Goal: Task Accomplishment & Management: Manage account settings

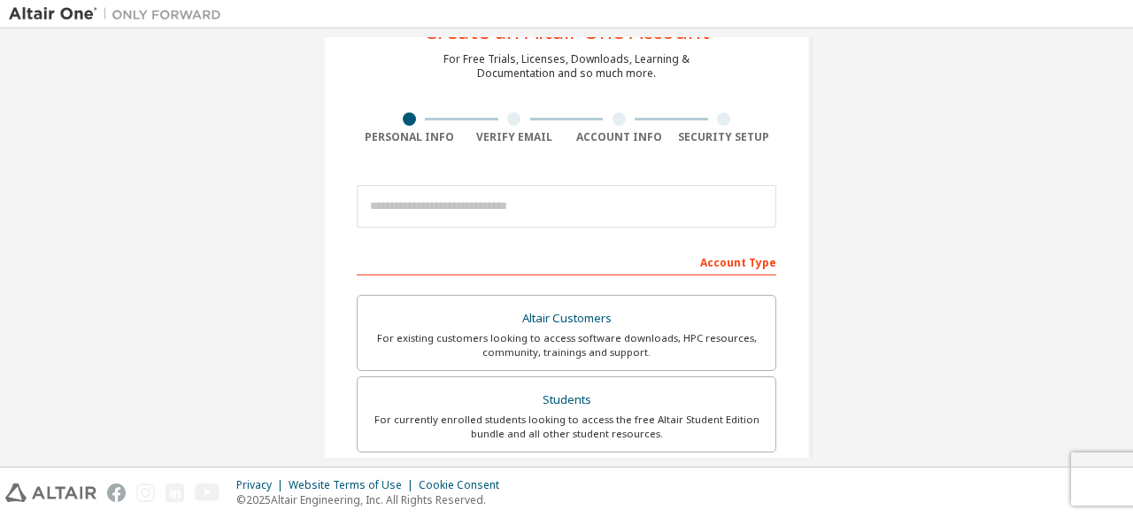
scroll to position [73, 0]
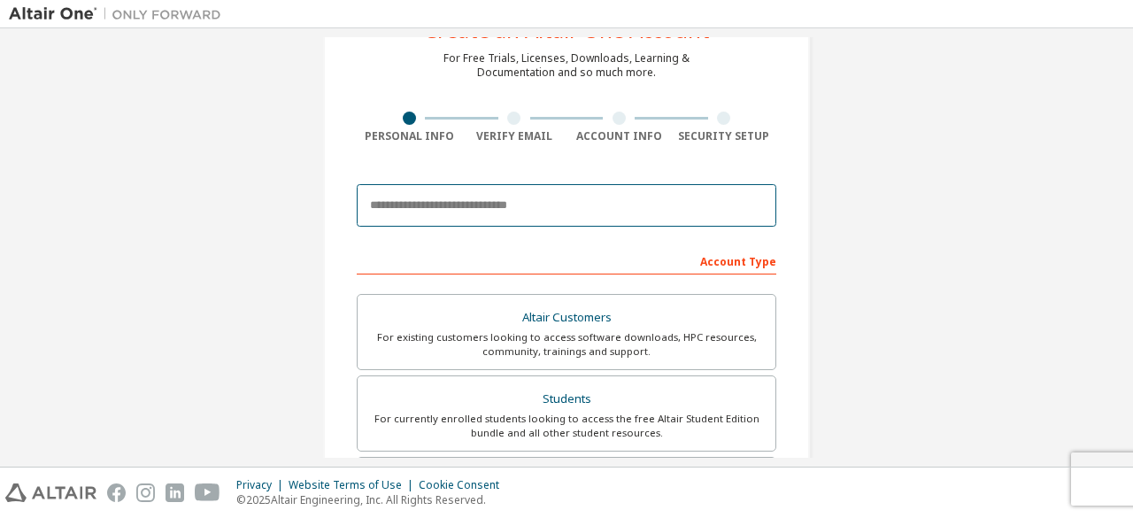
click at [476, 189] on input "email" at bounding box center [566, 205] width 419 height 42
type input "**********"
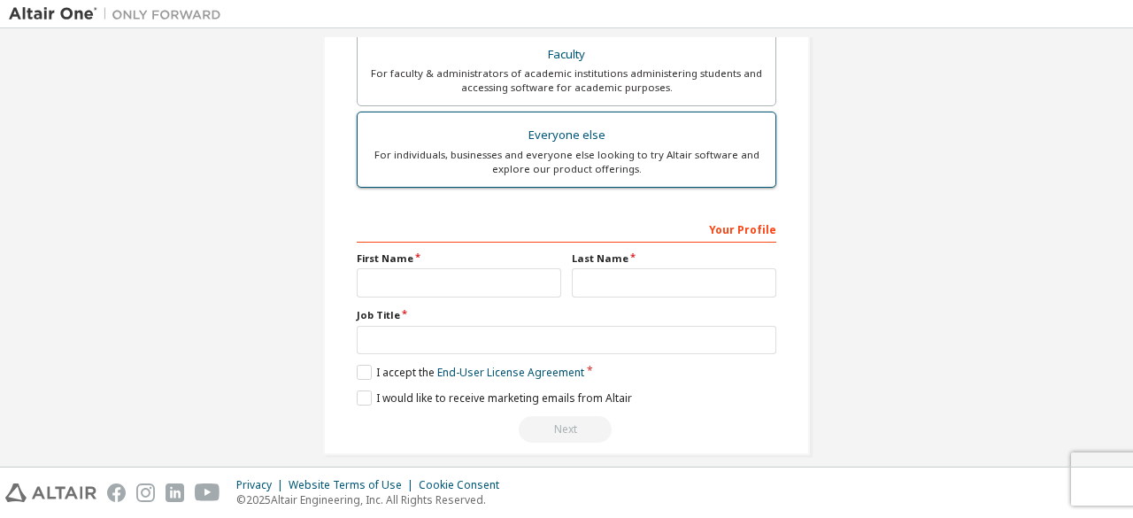
scroll to position [512, 0]
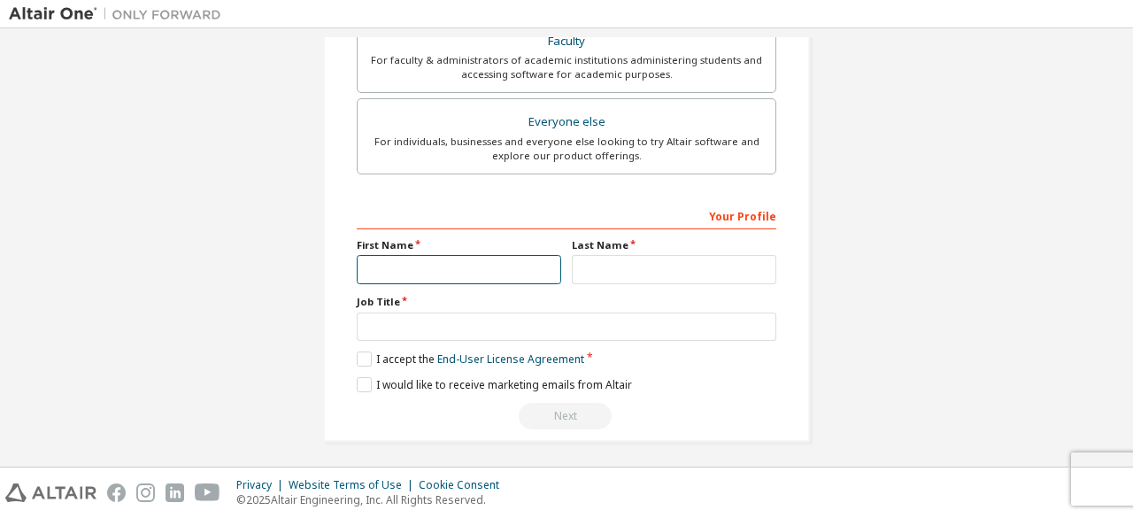
click at [483, 261] on input "text" at bounding box center [459, 269] width 204 height 29
type input "*****"
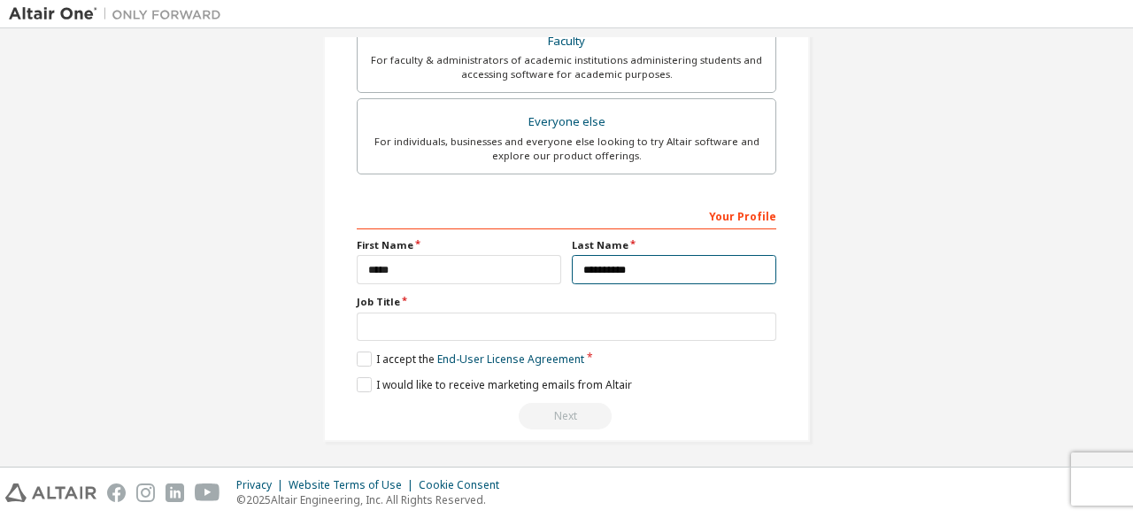
type input "**********"
click at [363, 360] on label "I accept the End-User License Agreement" at bounding box center [470, 358] width 227 height 15
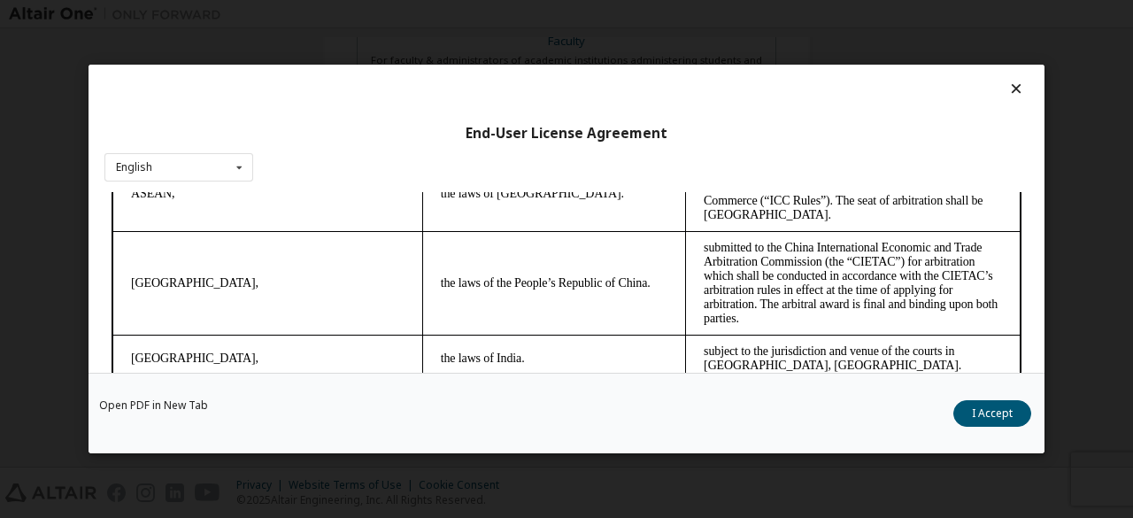
scroll to position [4994, 0]
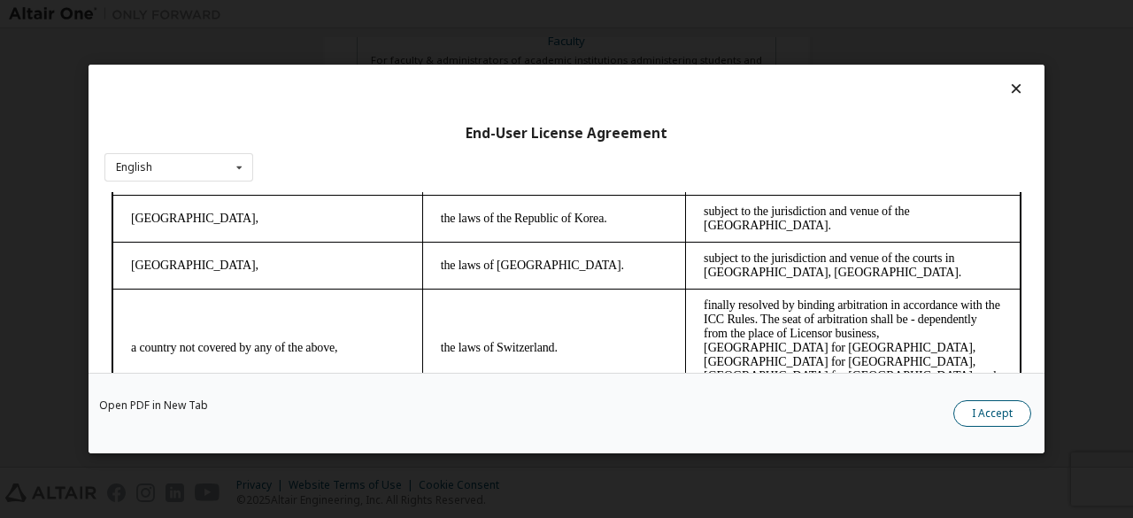
click at [976, 420] on button "I Accept" at bounding box center [992, 413] width 78 height 27
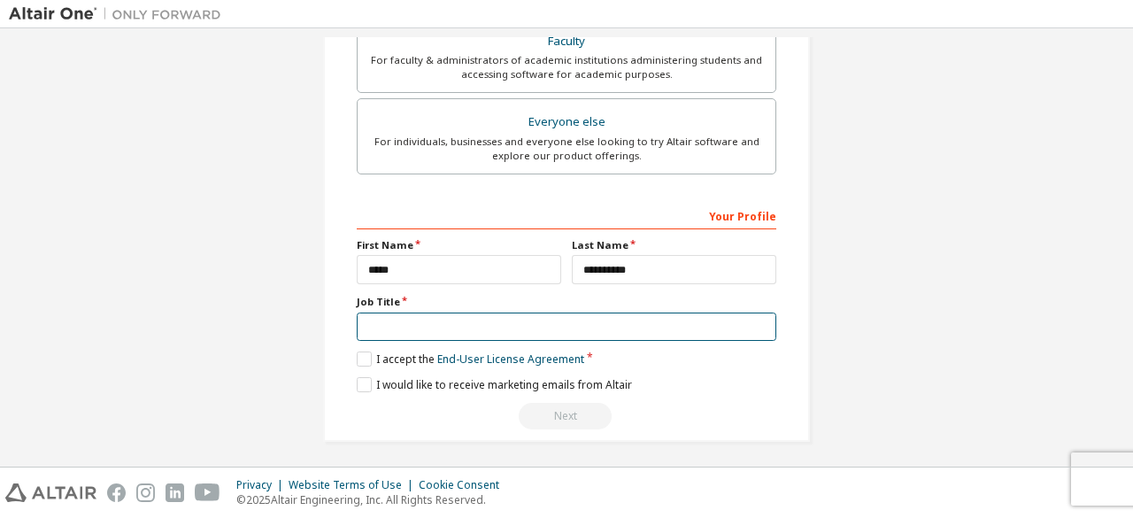
click at [466, 321] on input "text" at bounding box center [566, 326] width 419 height 29
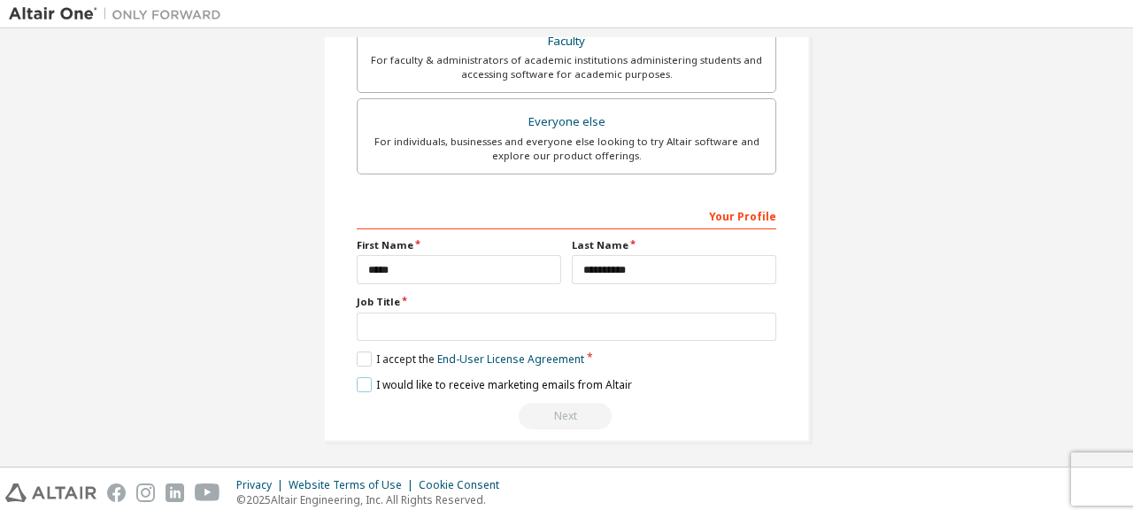
click at [360, 383] on label "I would like to receive marketing emails from Altair" at bounding box center [494, 384] width 275 height 15
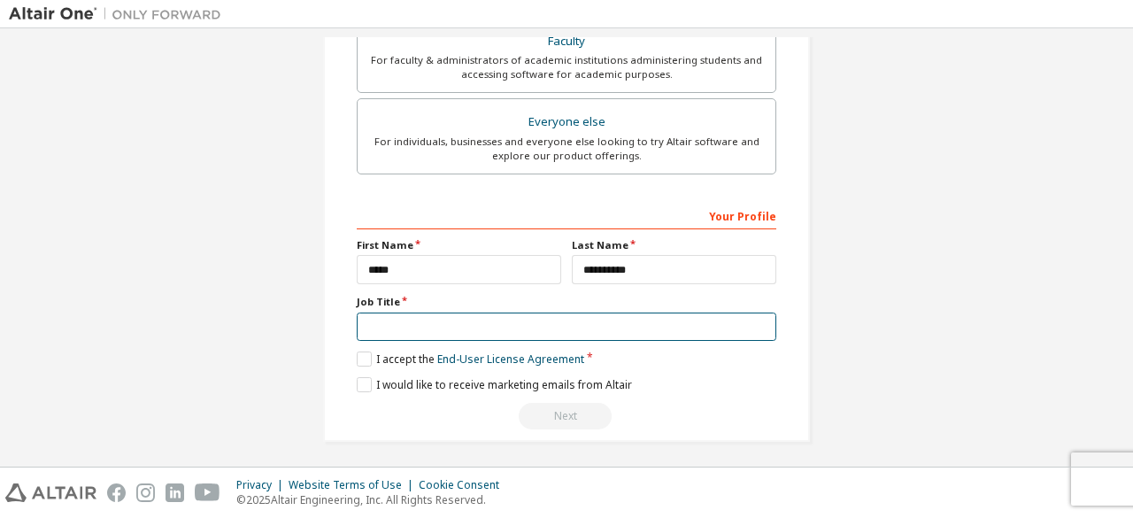
click at [385, 313] on input "text" at bounding box center [566, 326] width 419 height 29
type input "*"
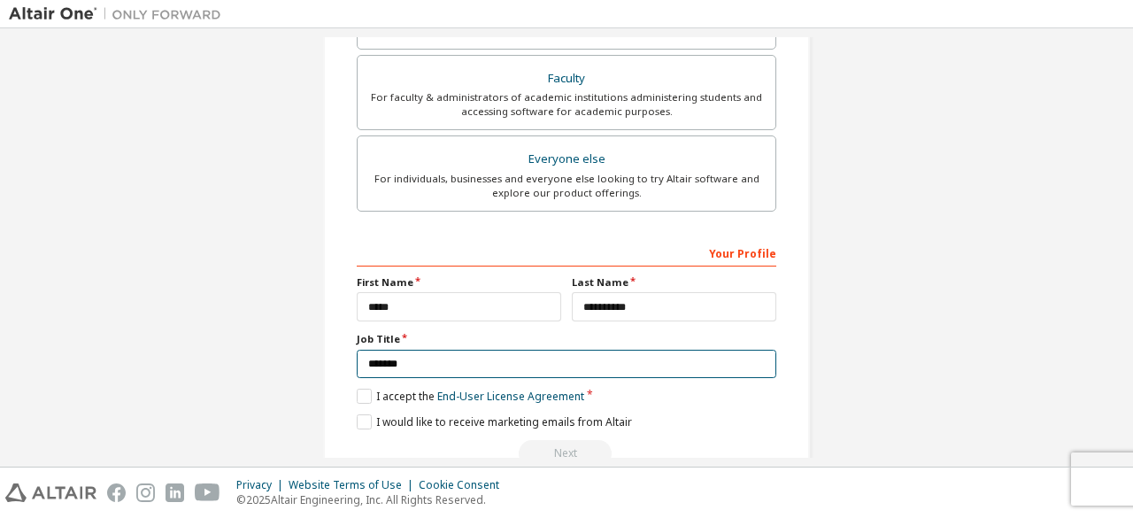
scroll to position [512, 0]
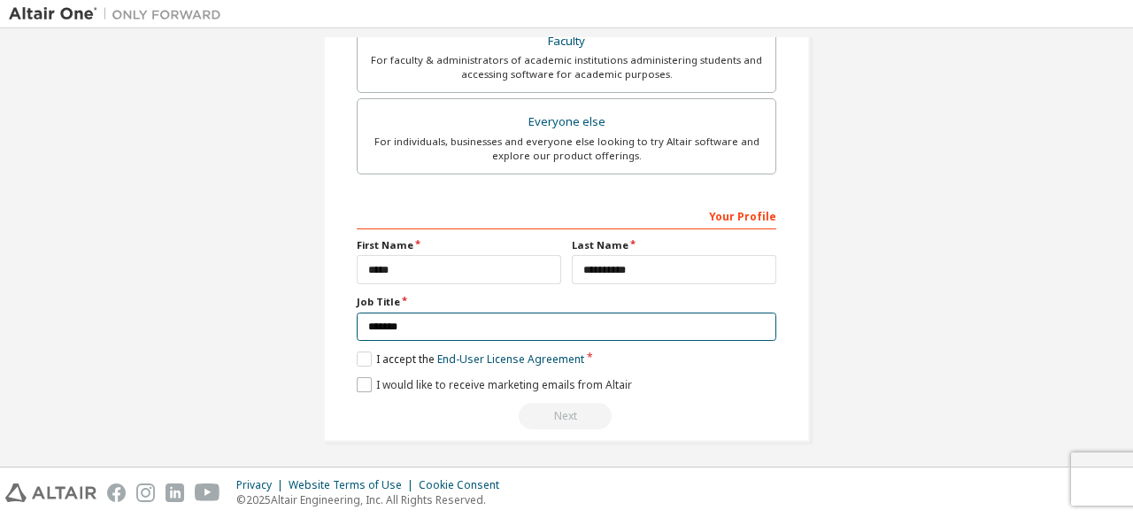
type input "*******"
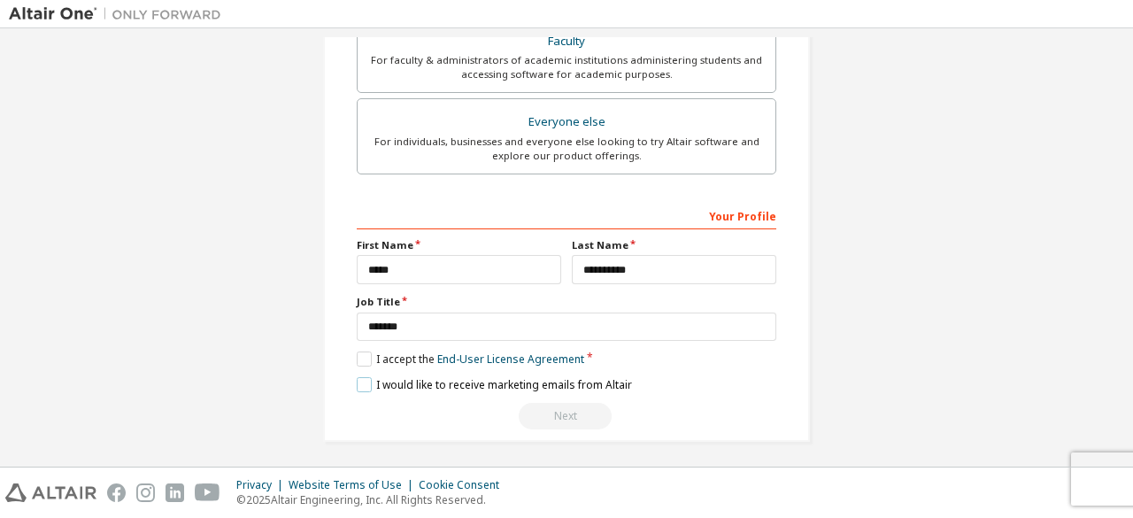
click at [358, 378] on label "I would like to receive marketing emails from Altair" at bounding box center [494, 384] width 275 height 15
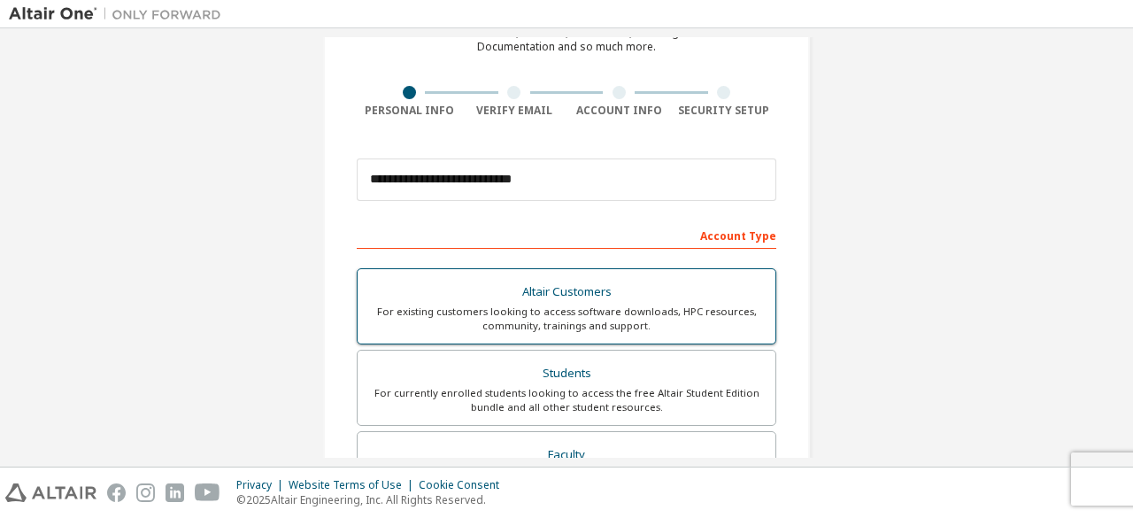
scroll to position [99, 0]
click at [612, 295] on div "Altair Customers" at bounding box center [566, 291] width 396 height 25
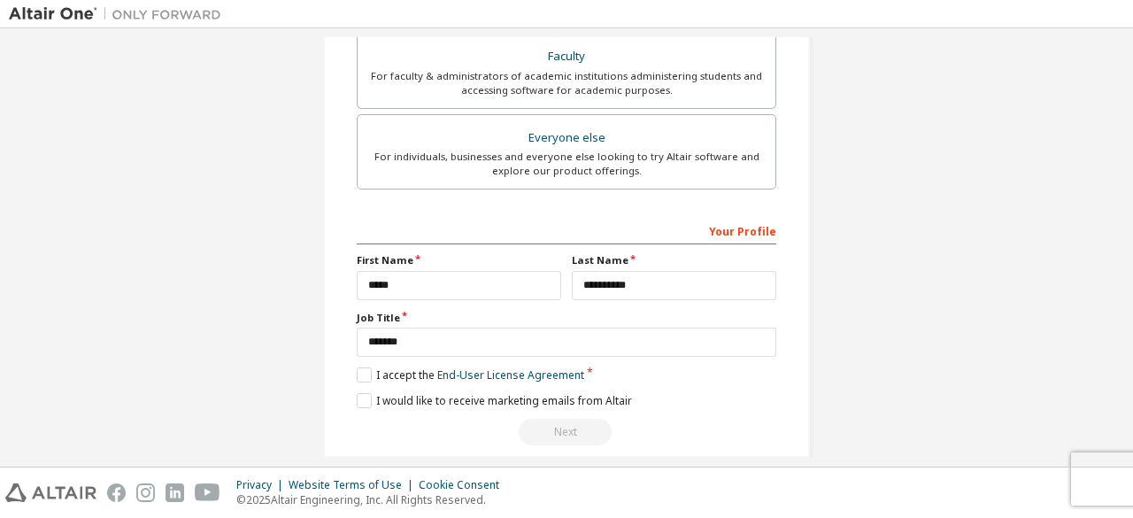
scroll to position [644, 0]
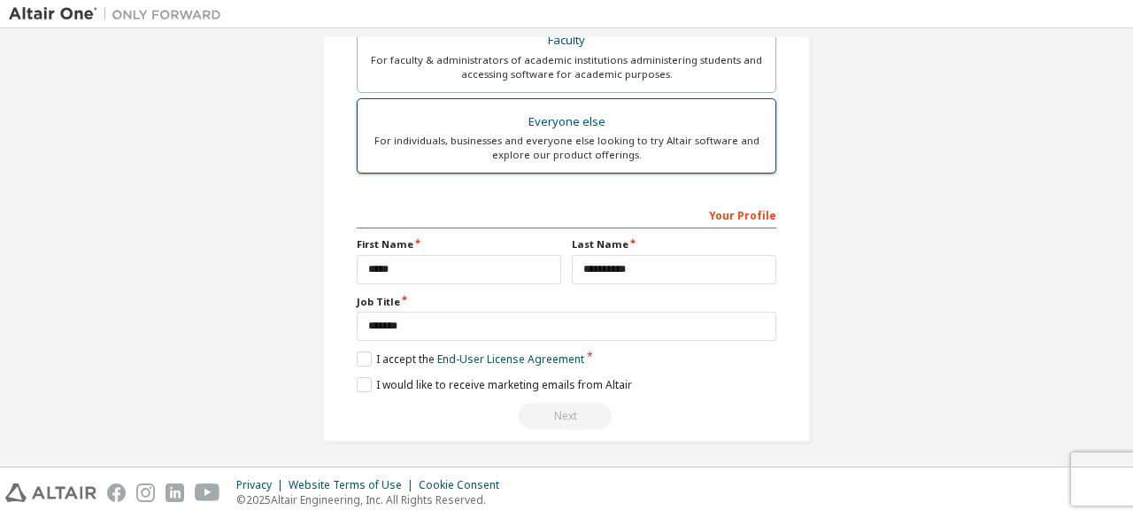
click at [614, 136] on div "For individuals, businesses and everyone else looking to try Altair software an…" at bounding box center [566, 148] width 396 height 28
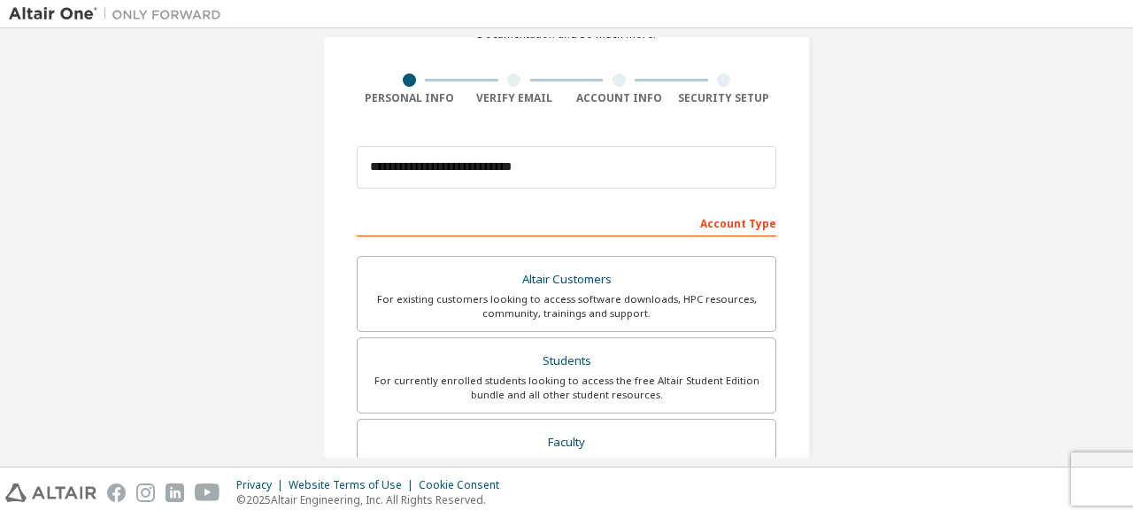
scroll to position [58, 0]
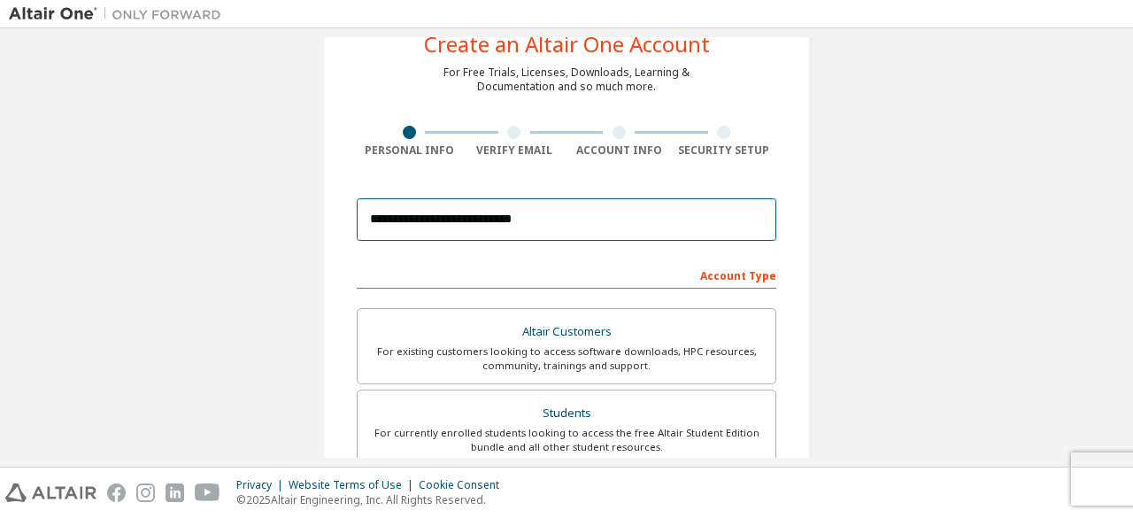
click at [508, 211] on input "**********" at bounding box center [566, 219] width 419 height 42
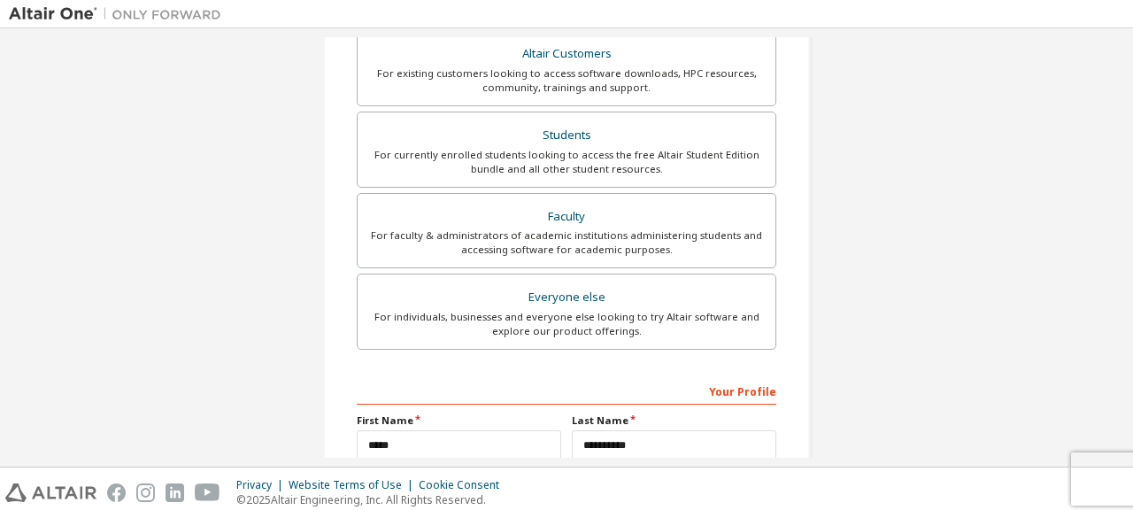
scroll to position [512, 0]
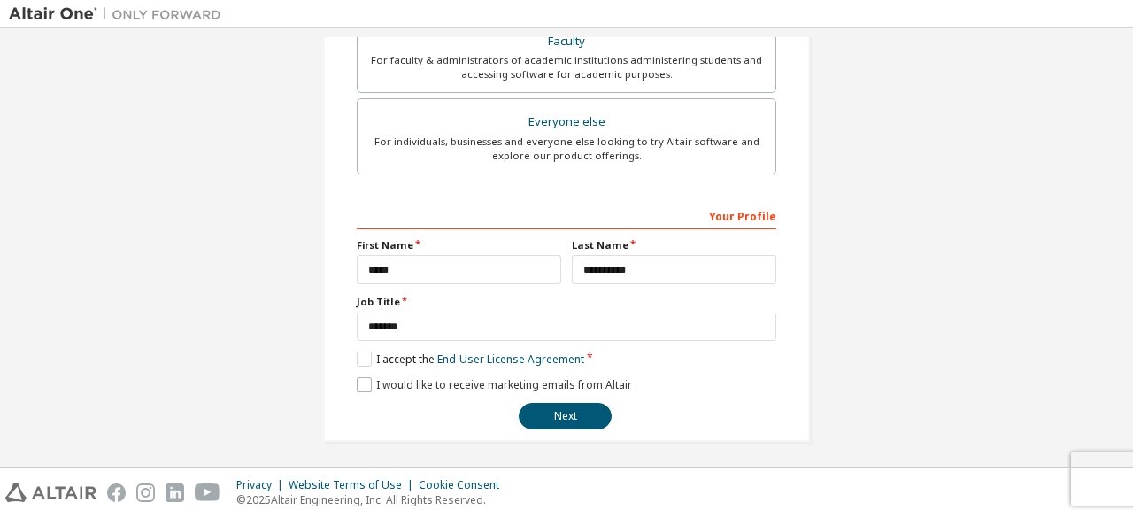
drag, startPoint x: 360, startPoint y: 399, endPoint x: 361, endPoint y: 386, distance: 13.3
click at [361, 386] on div "**********" at bounding box center [566, 315] width 419 height 229
click at [361, 386] on label "I would like to receive marketing emails from Altair" at bounding box center [494, 384] width 275 height 15
click at [357, 380] on label "I would like to receive marketing emails from Altair" at bounding box center [494, 384] width 275 height 15
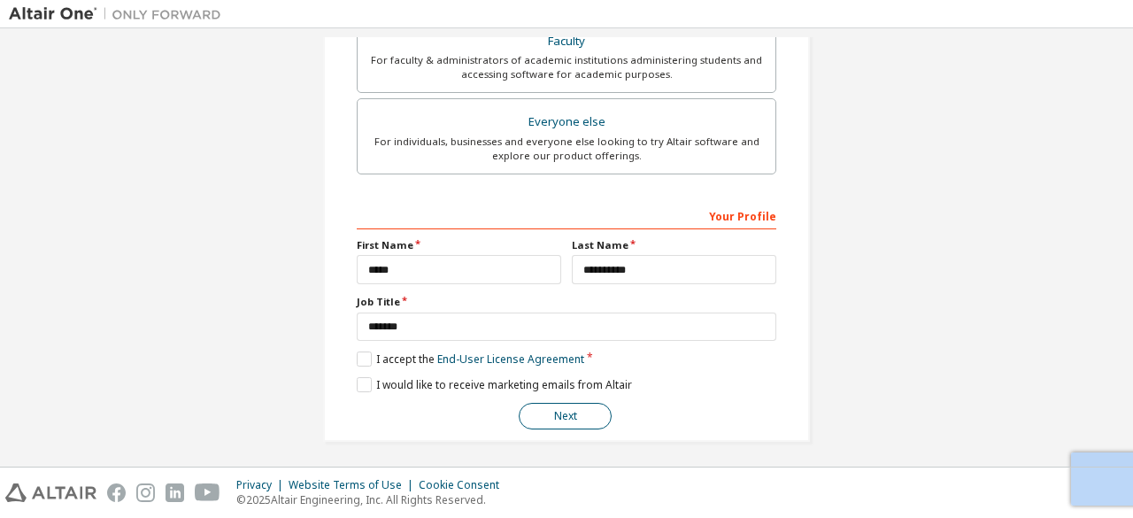
click at [572, 418] on button "Next" at bounding box center [565, 416] width 93 height 27
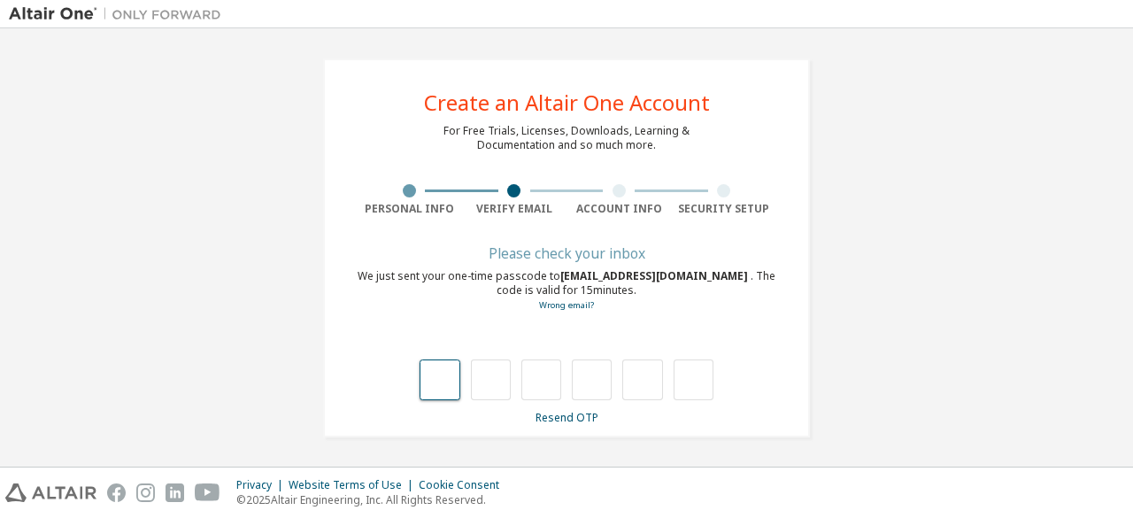
type input "*"
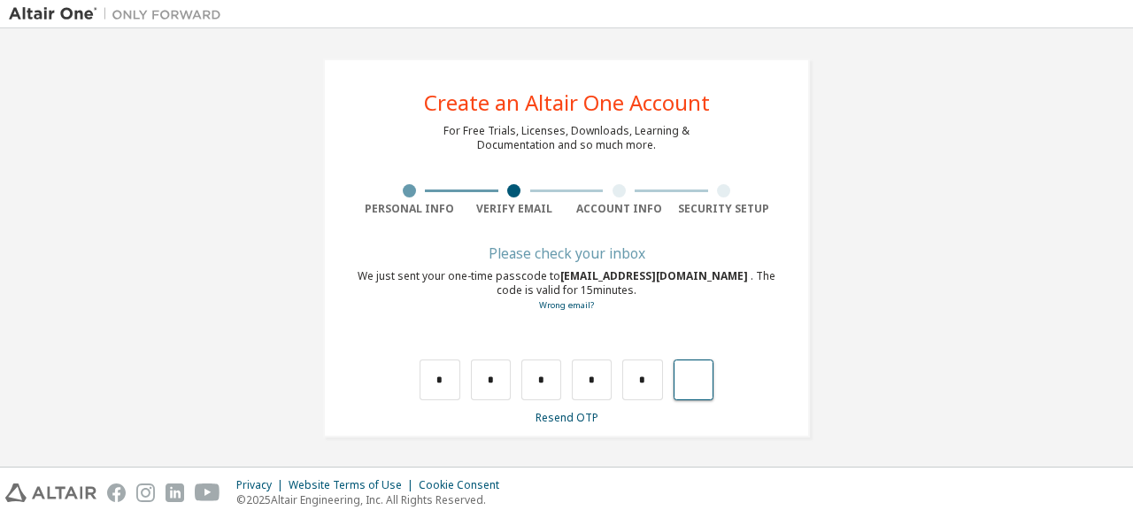
type input "*"
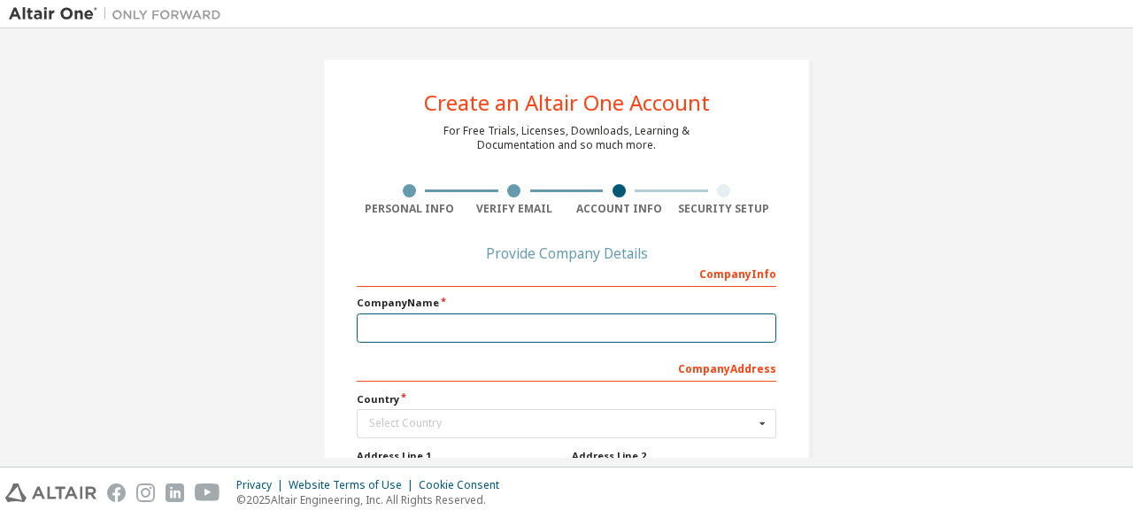
click at [512, 321] on input "text" at bounding box center [566, 327] width 419 height 29
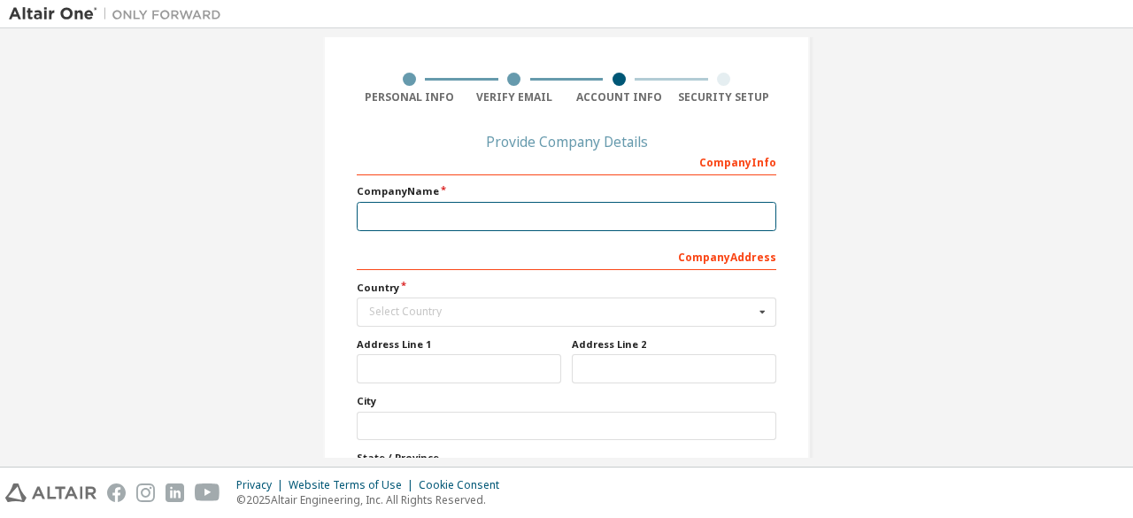
scroll to position [112, 0]
type input "*"
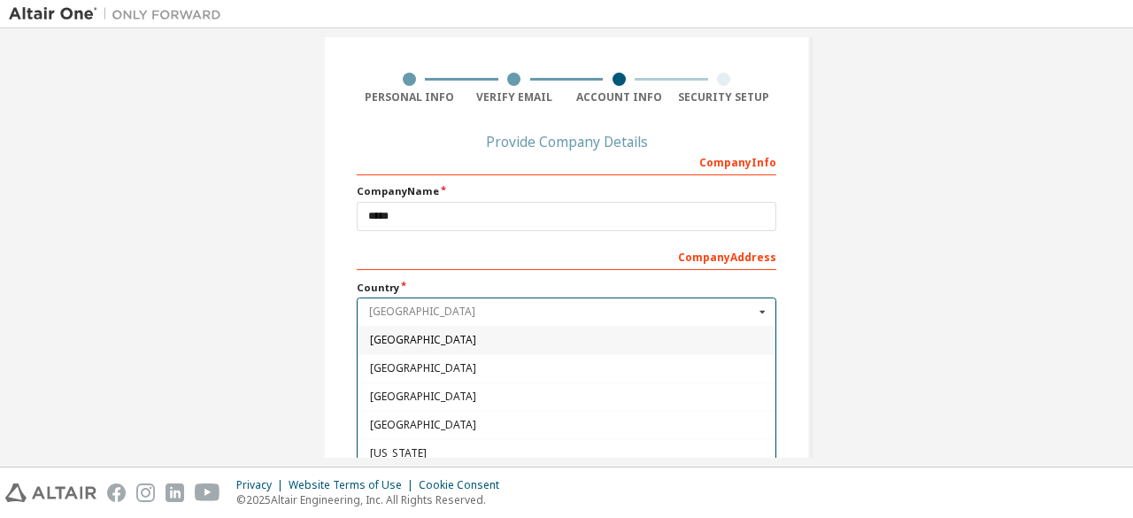
scroll to position [122, 0]
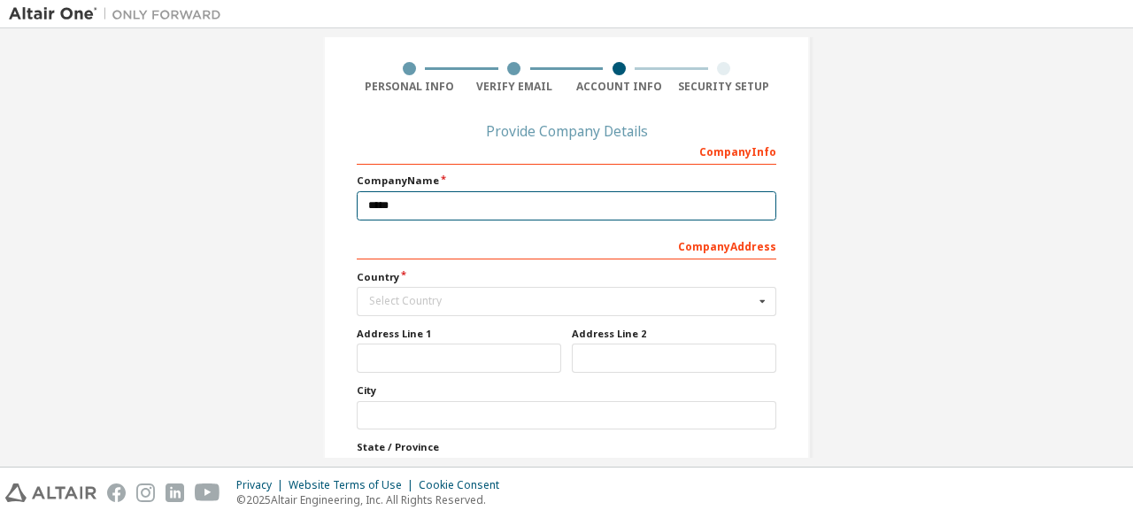
click at [528, 204] on input "*****" at bounding box center [566, 205] width 419 height 29
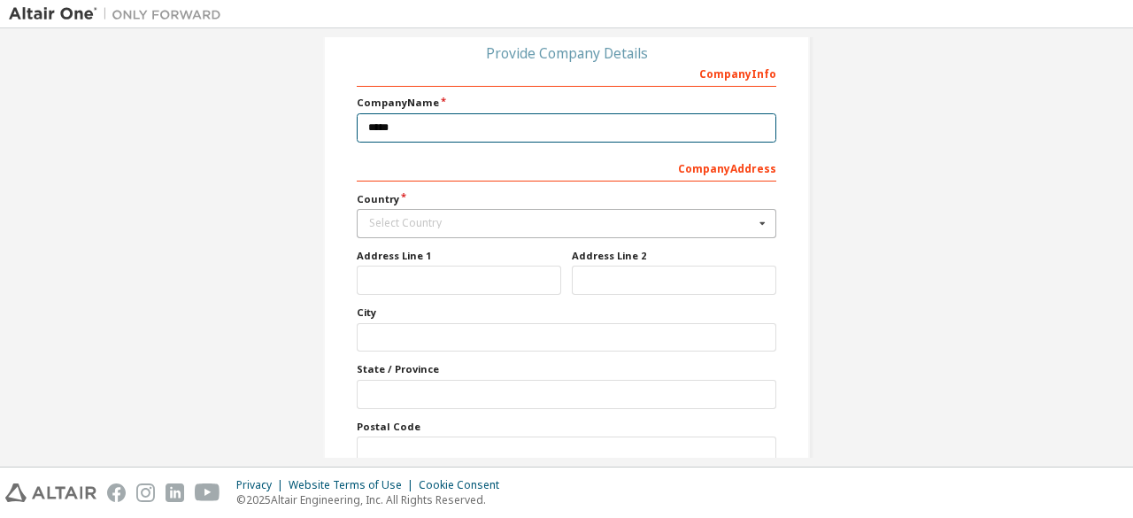
scroll to position [200, 0]
type input "*****"
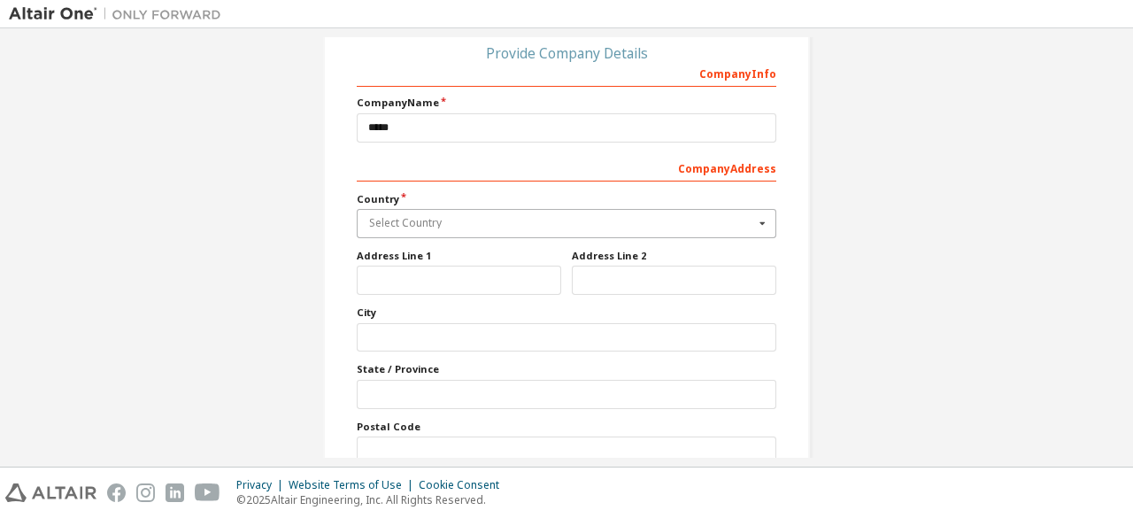
click at [500, 212] on input "text" at bounding box center [567, 223] width 418 height 27
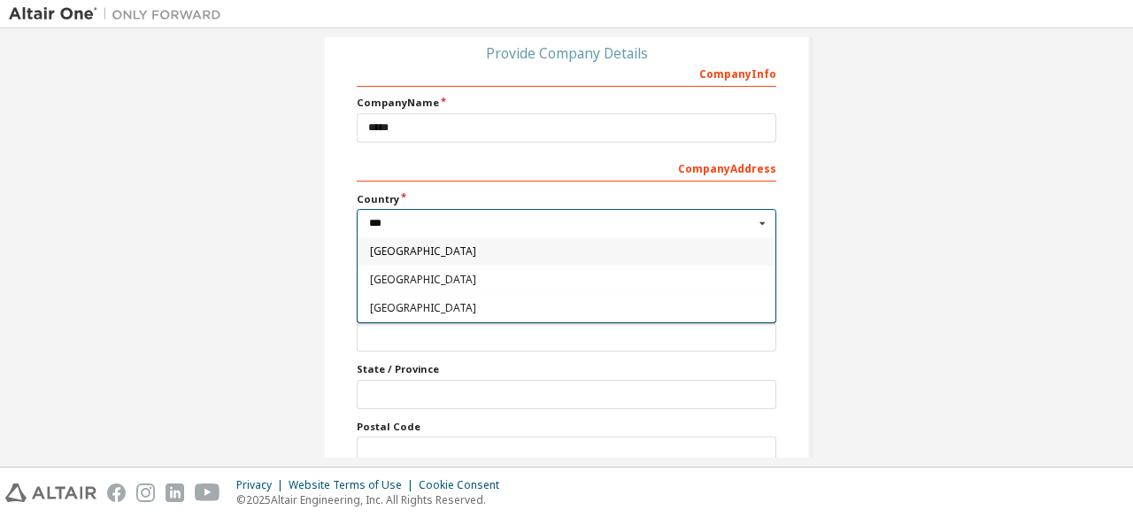
type input "****"
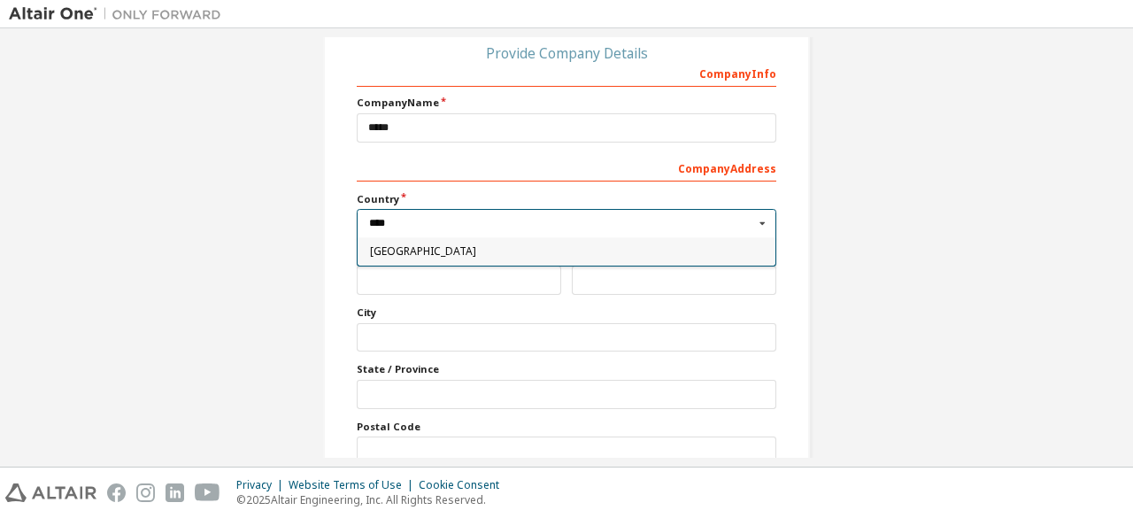
type input "***"
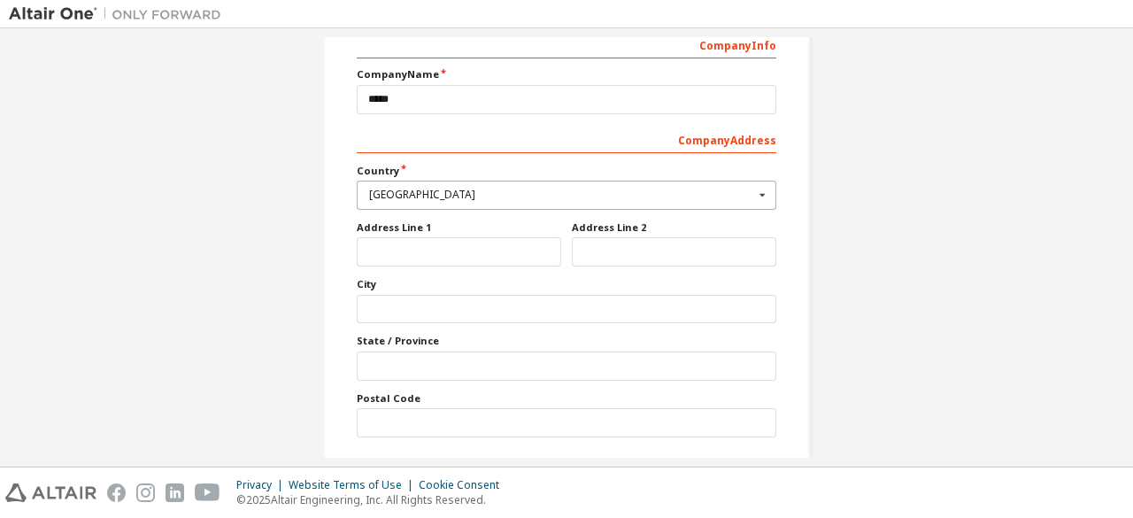
scroll to position [230, 0]
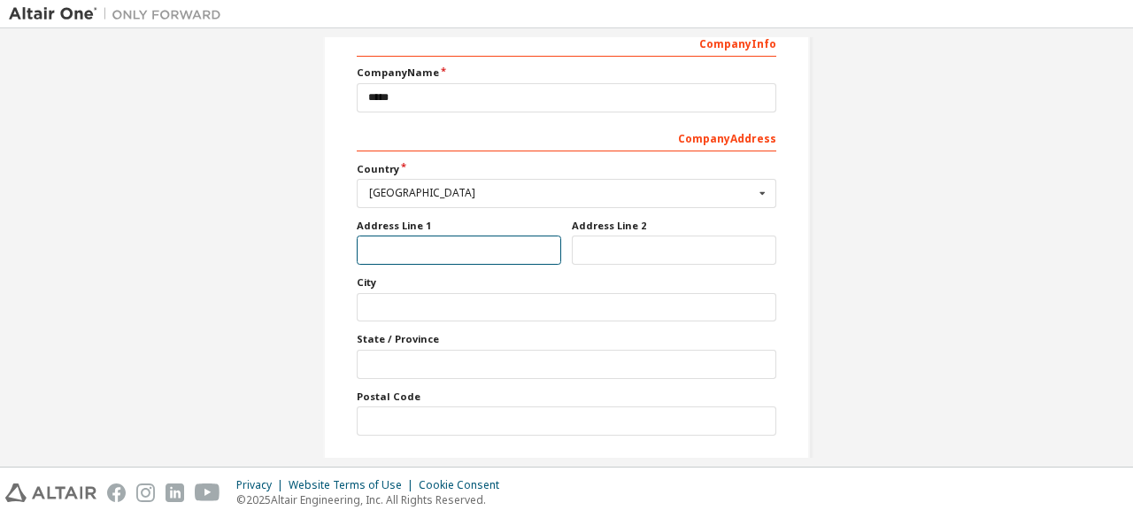
click at [418, 250] on input "text" at bounding box center [459, 249] width 204 height 29
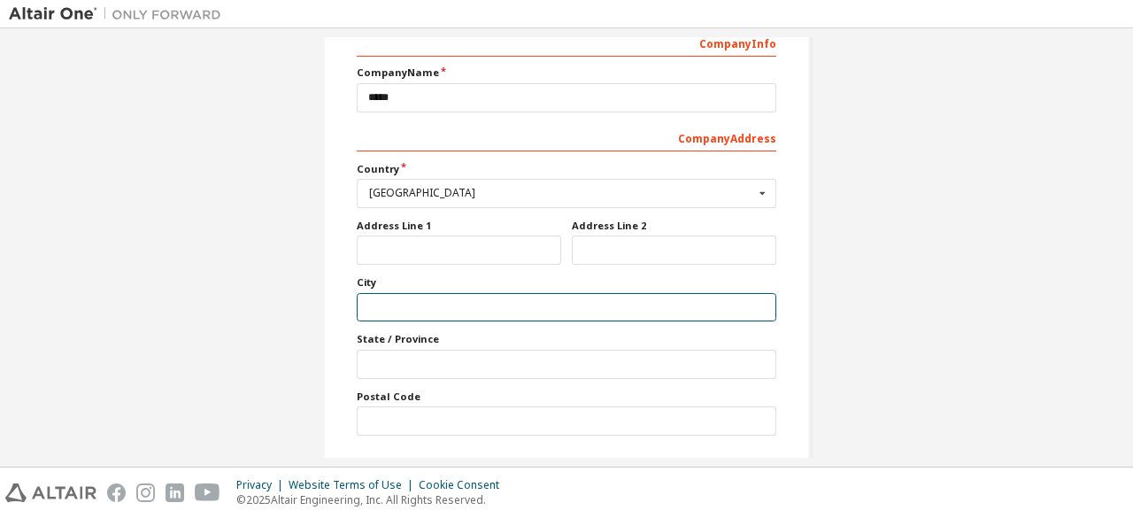
click at [397, 302] on input "text" at bounding box center [566, 307] width 419 height 29
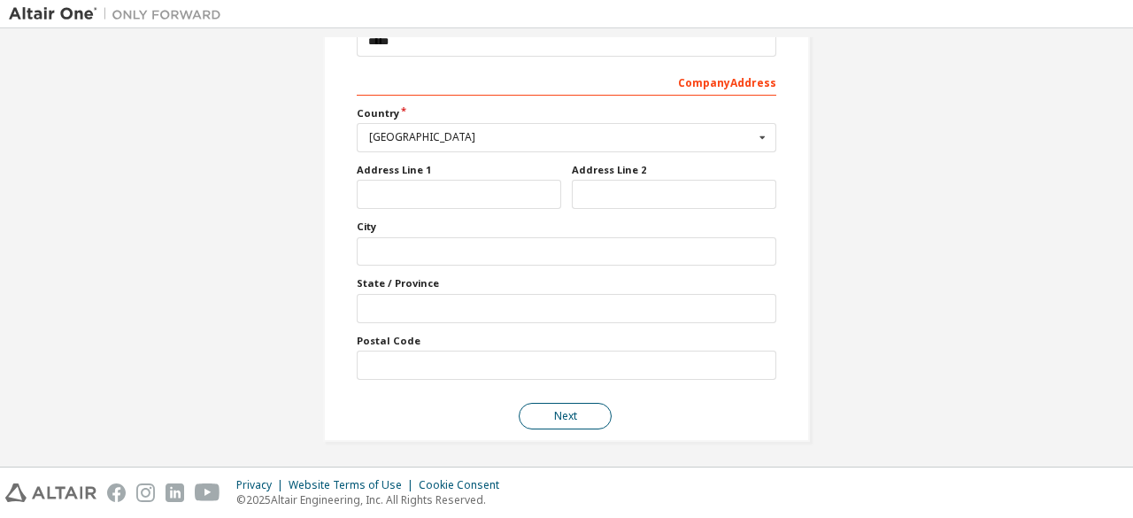
click at [559, 418] on button "Next" at bounding box center [565, 416] width 93 height 27
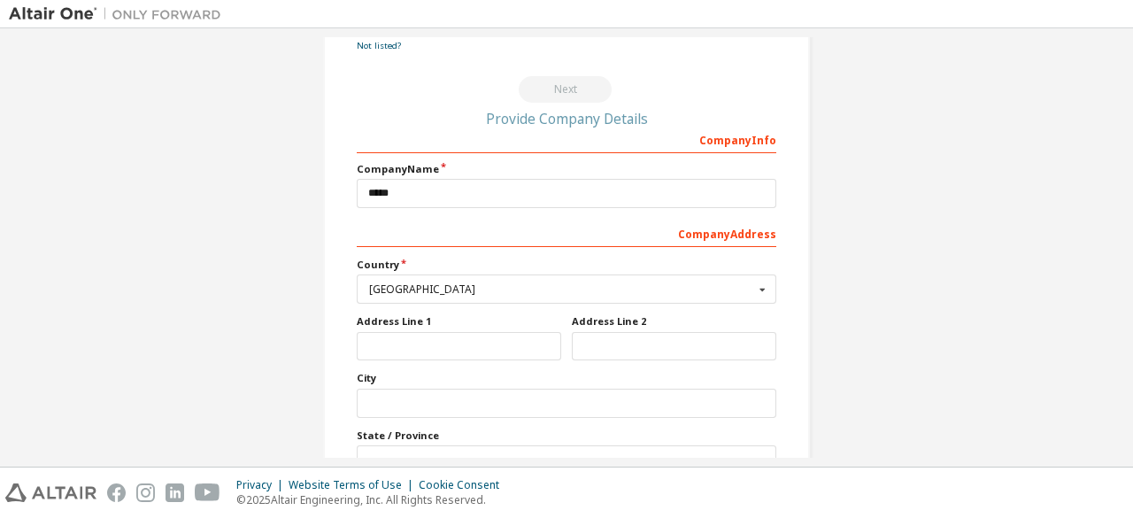
scroll to position [0, 0]
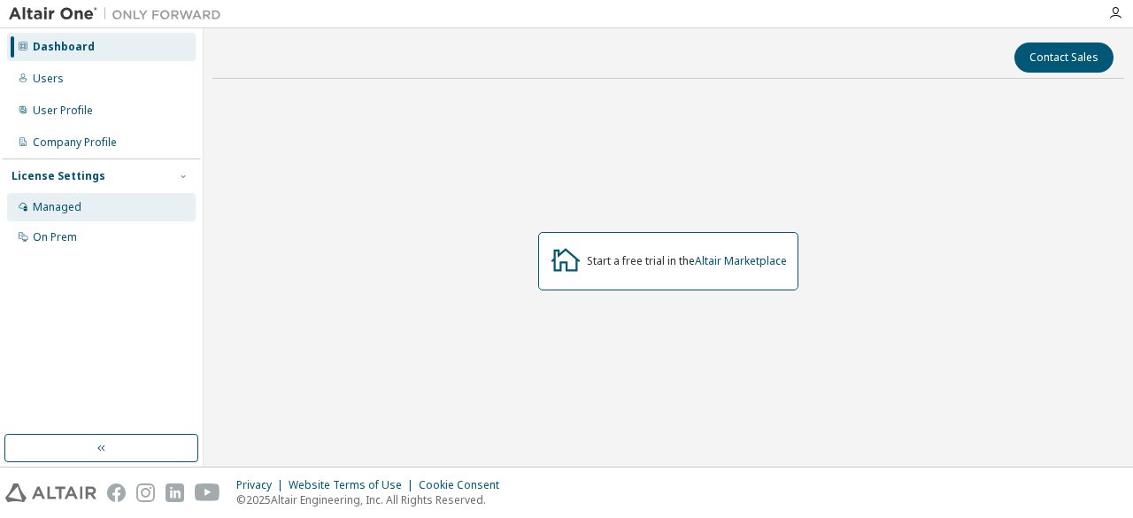
click at [92, 205] on div "Managed" at bounding box center [101, 207] width 189 height 28
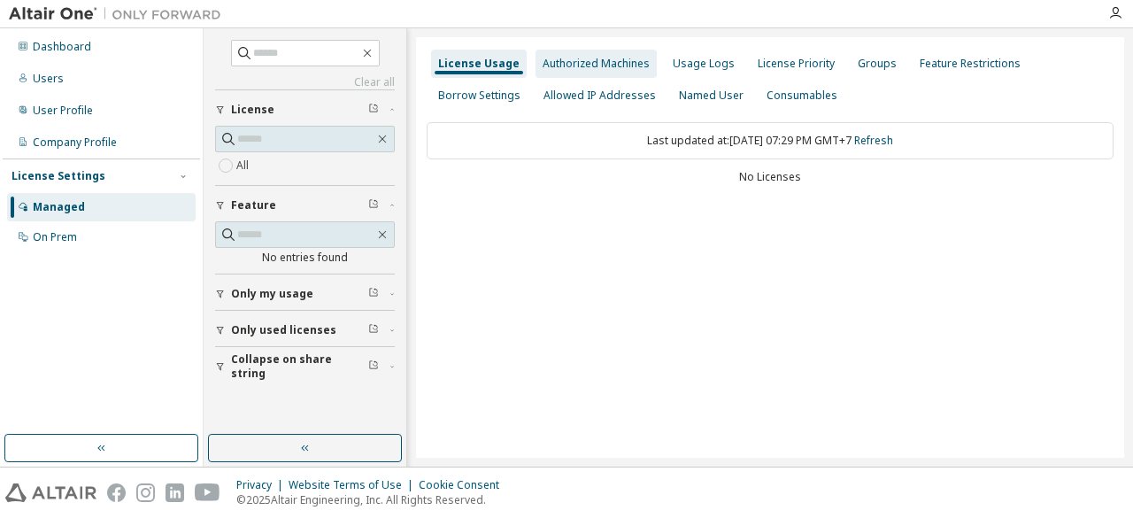
click at [586, 70] on div "Authorized Machines" at bounding box center [596, 64] width 107 height 14
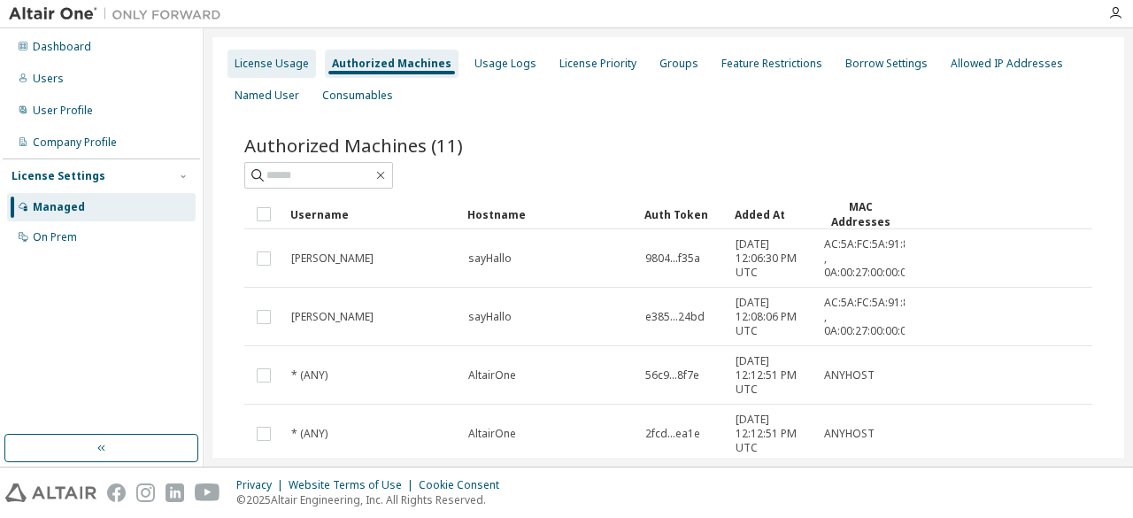
click at [281, 65] on div "License Usage" at bounding box center [272, 64] width 74 height 14
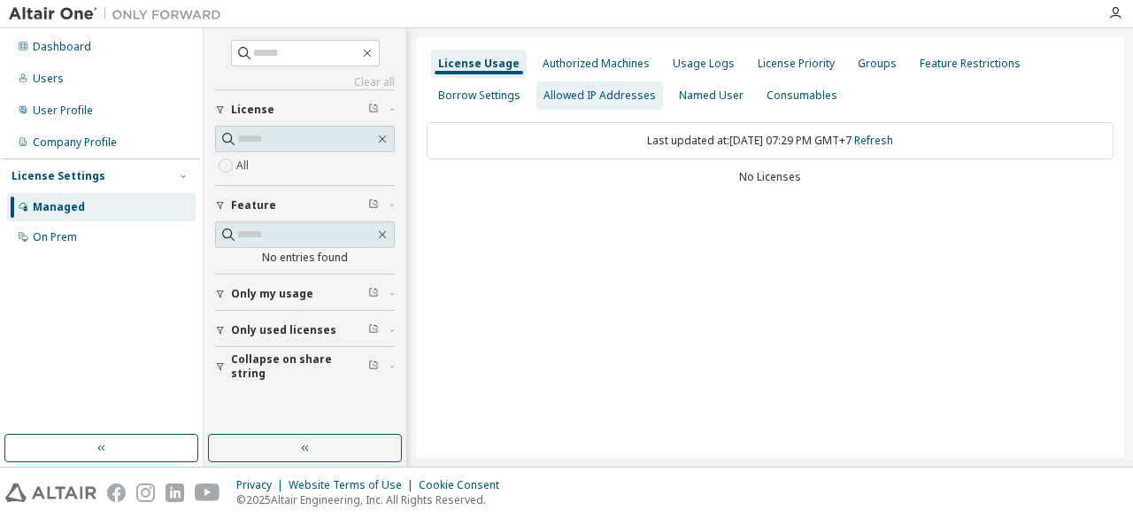
click at [591, 92] on div "Allowed IP Addresses" at bounding box center [599, 96] width 112 height 14
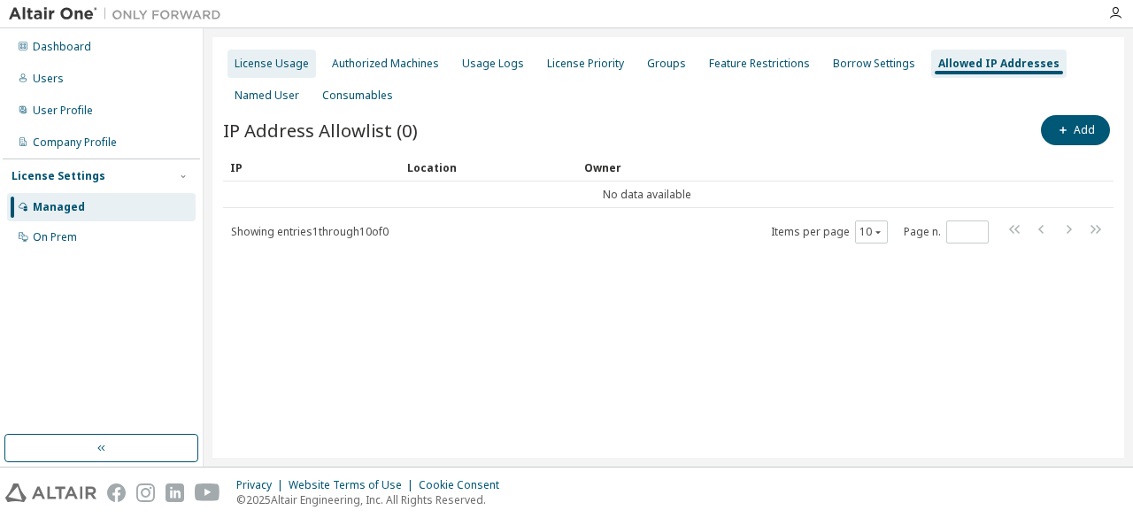
click at [257, 64] on div "License Usage" at bounding box center [272, 64] width 74 height 14
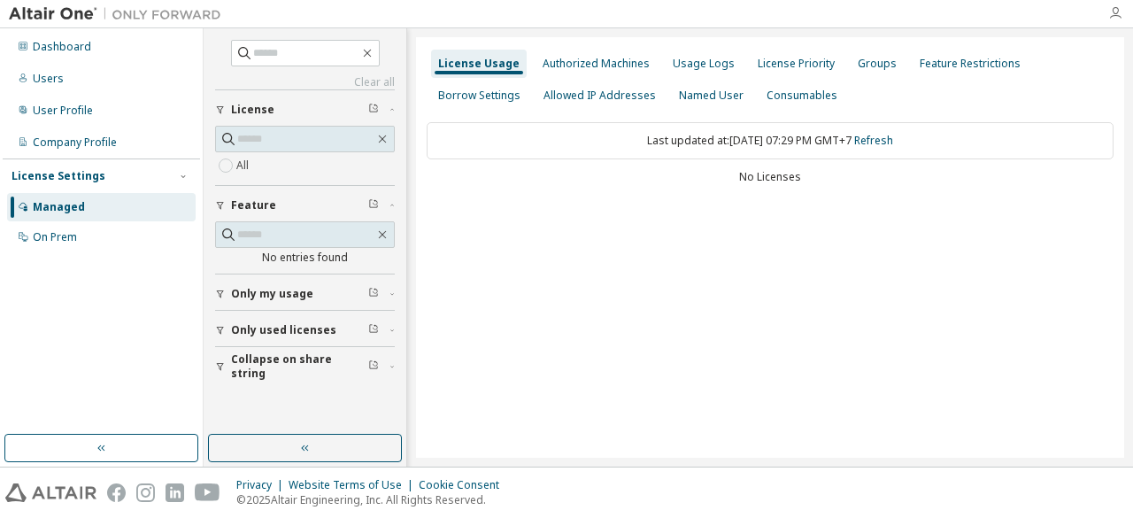
click at [1115, 12] on icon "button" at bounding box center [1115, 13] width 14 height 14
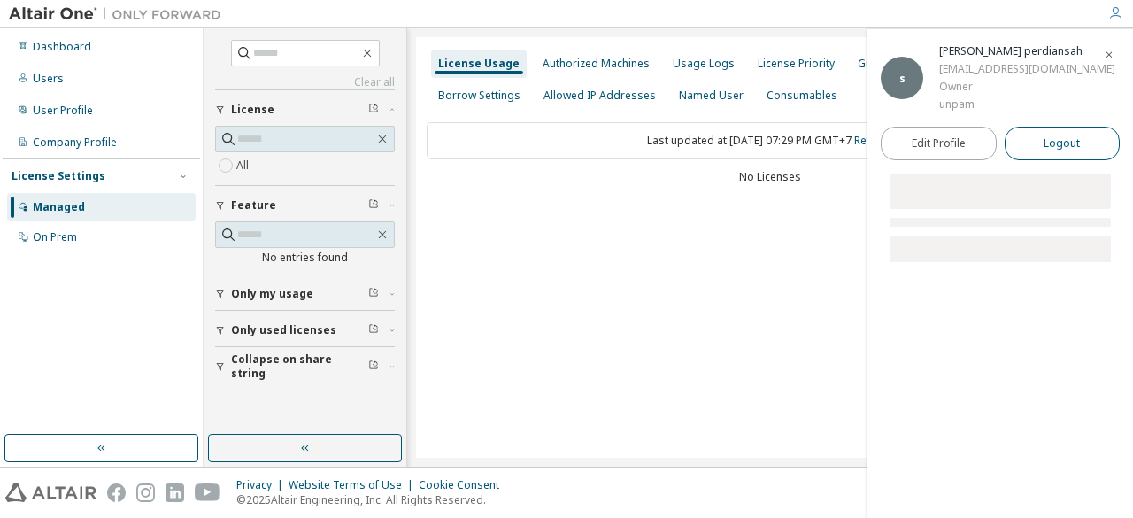
click at [1029, 137] on button "Logout" at bounding box center [1062, 144] width 116 height 34
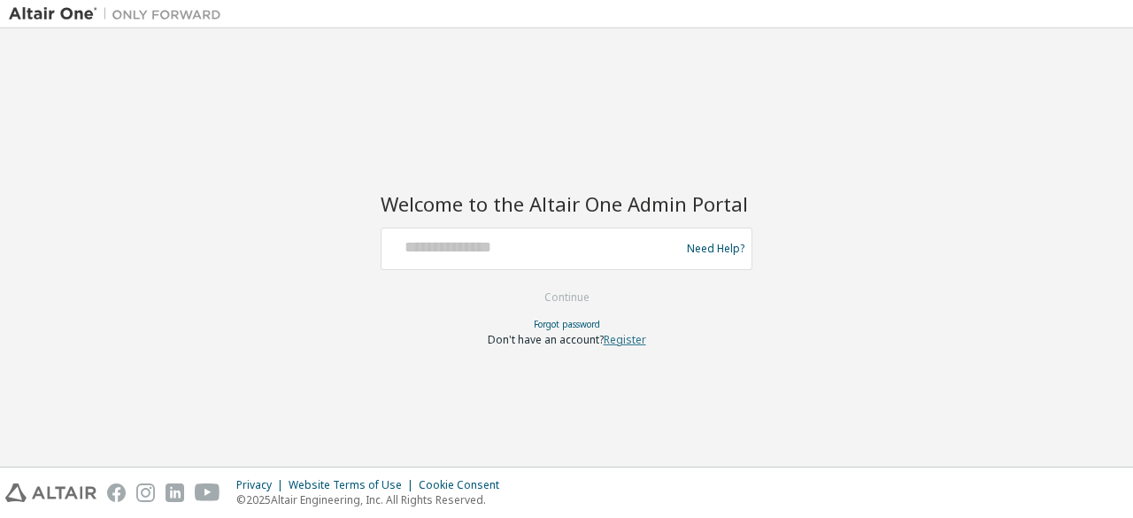
click at [621, 337] on link "Register" at bounding box center [625, 339] width 42 height 15
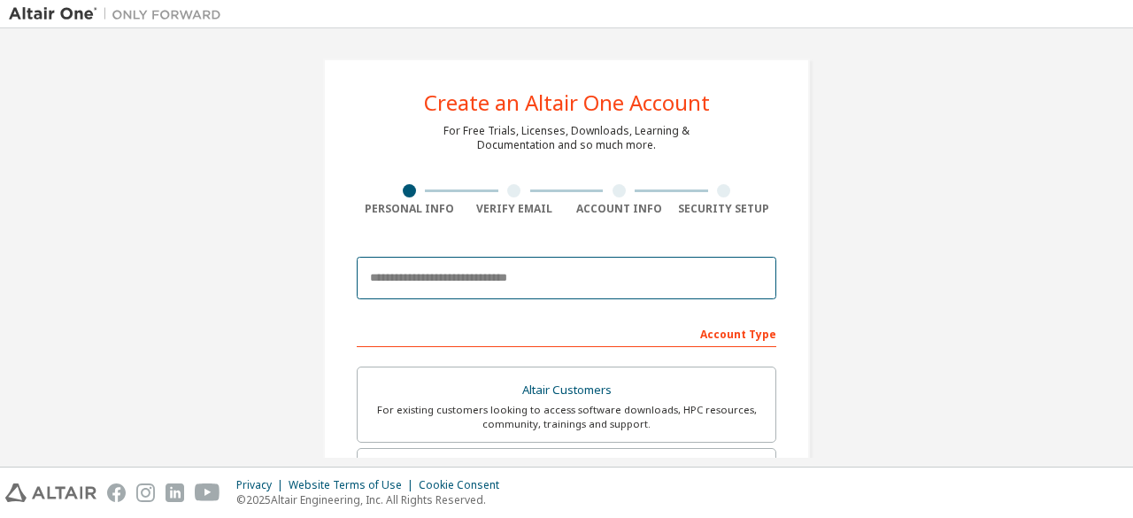
click at [478, 289] on input "email" at bounding box center [566, 278] width 419 height 42
type input "**********"
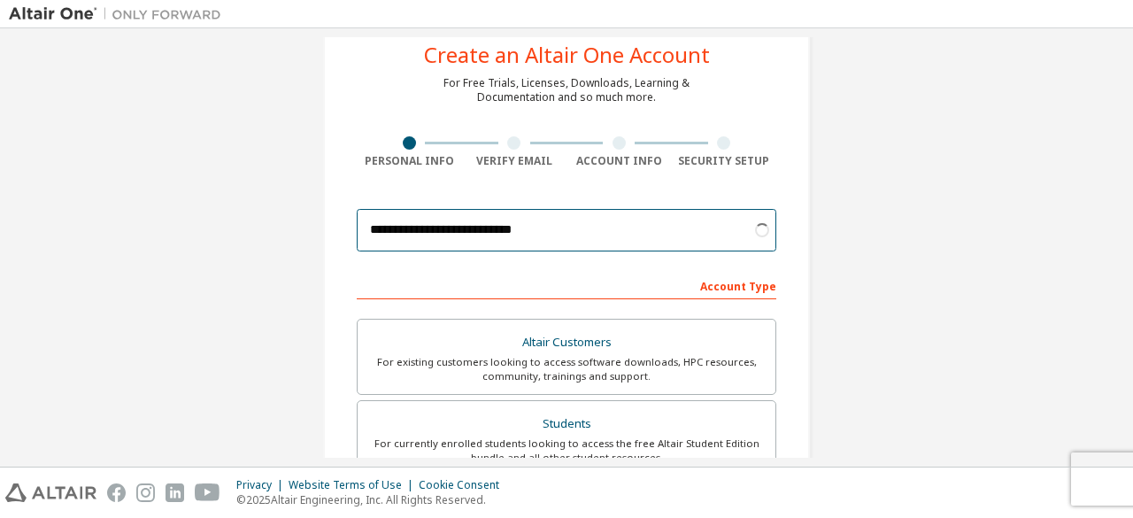
scroll to position [48, 0]
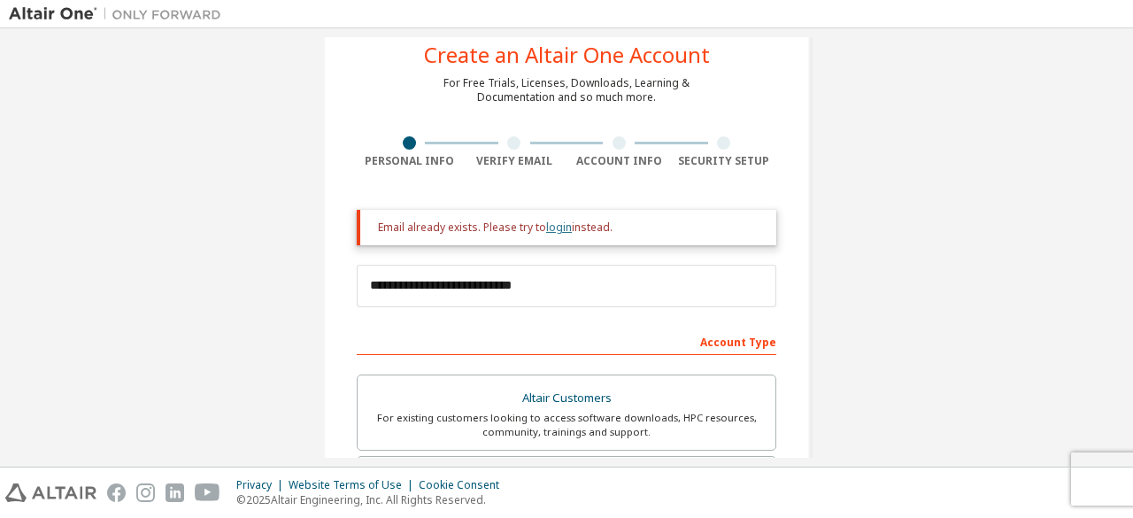
click at [557, 227] on link "login" at bounding box center [559, 226] width 26 height 15
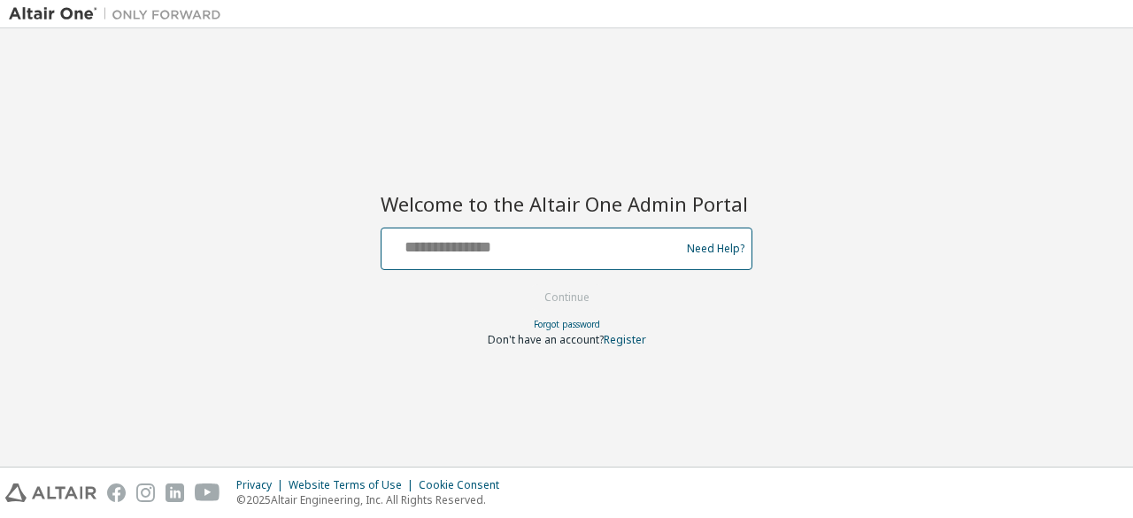
click at [543, 242] on input "text" at bounding box center [533, 245] width 289 height 26
type input "**********"
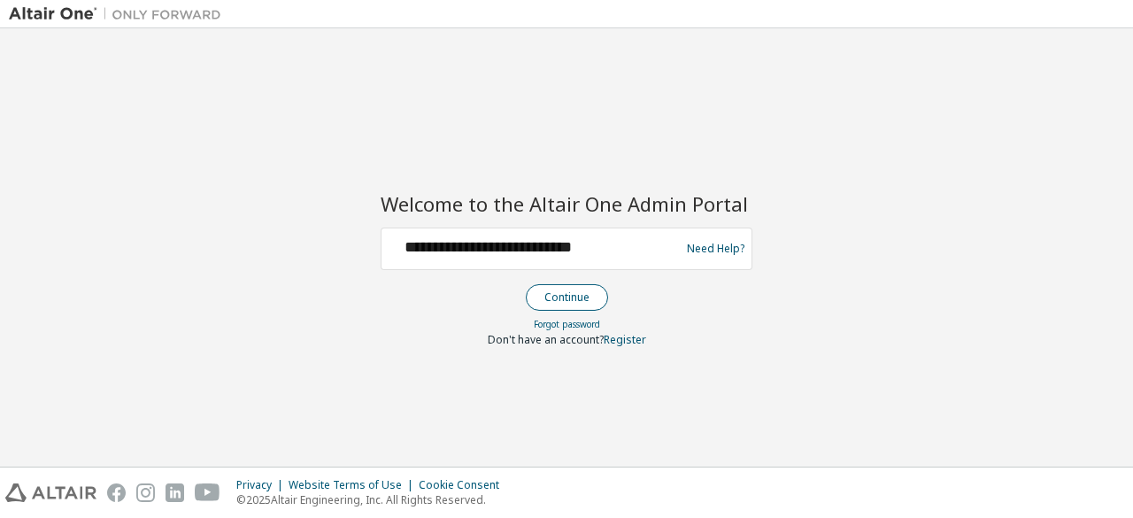
click at [564, 293] on button "Continue" at bounding box center [567, 297] width 82 height 27
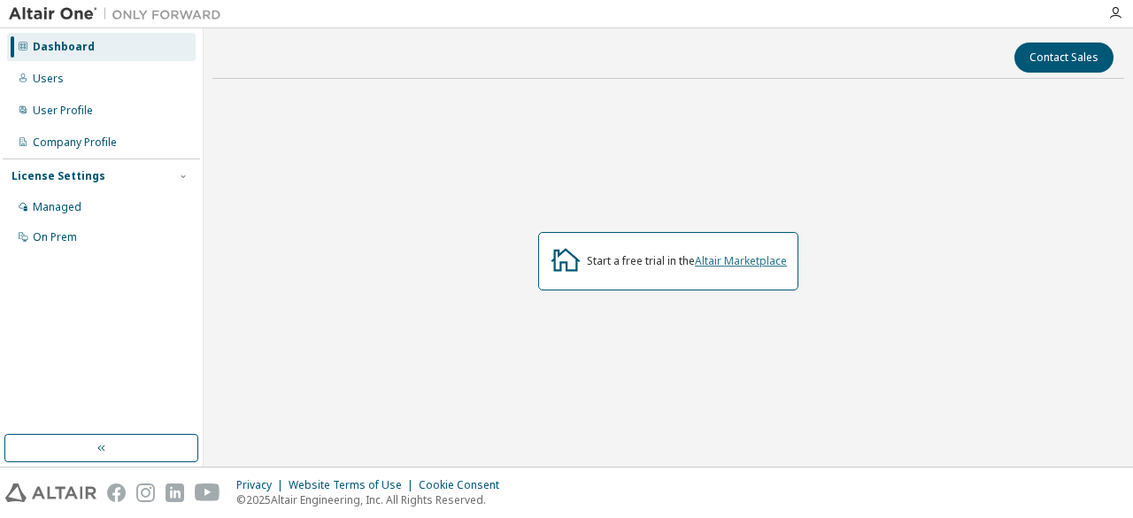
click at [732, 263] on link "Altair Marketplace" at bounding box center [741, 260] width 92 height 15
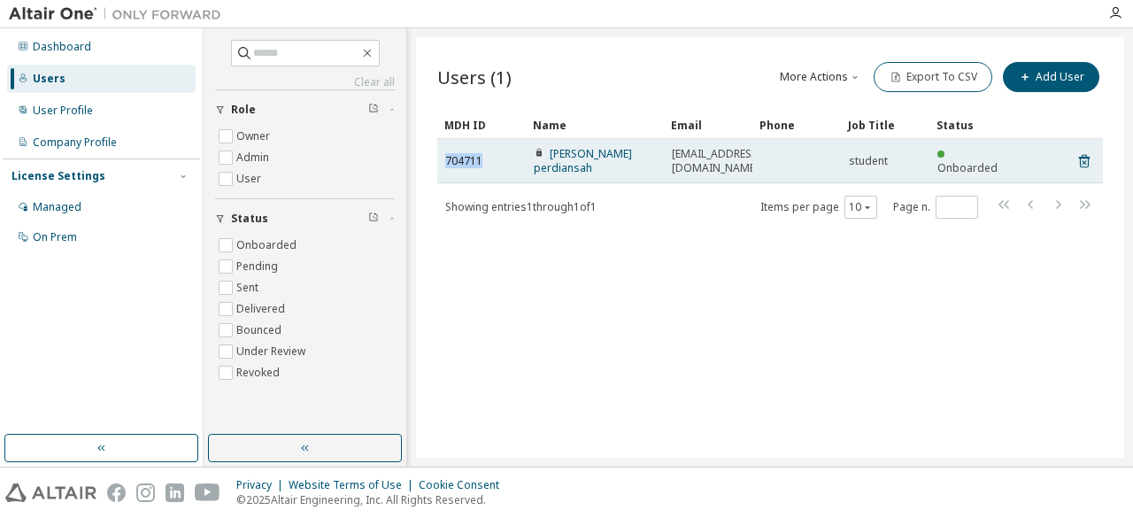
drag, startPoint x: 484, startPoint y: 160, endPoint x: 441, endPoint y: 162, distance: 43.4
click at [441, 162] on td "704711" at bounding box center [481, 161] width 89 height 44
copy span "704711"
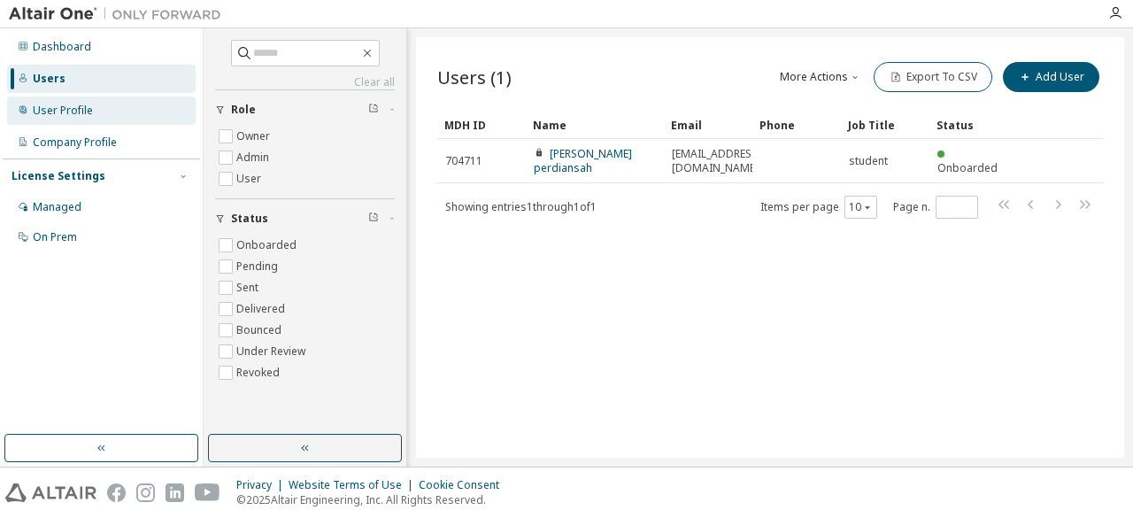
click at [101, 115] on div "User Profile" at bounding box center [101, 110] width 189 height 28
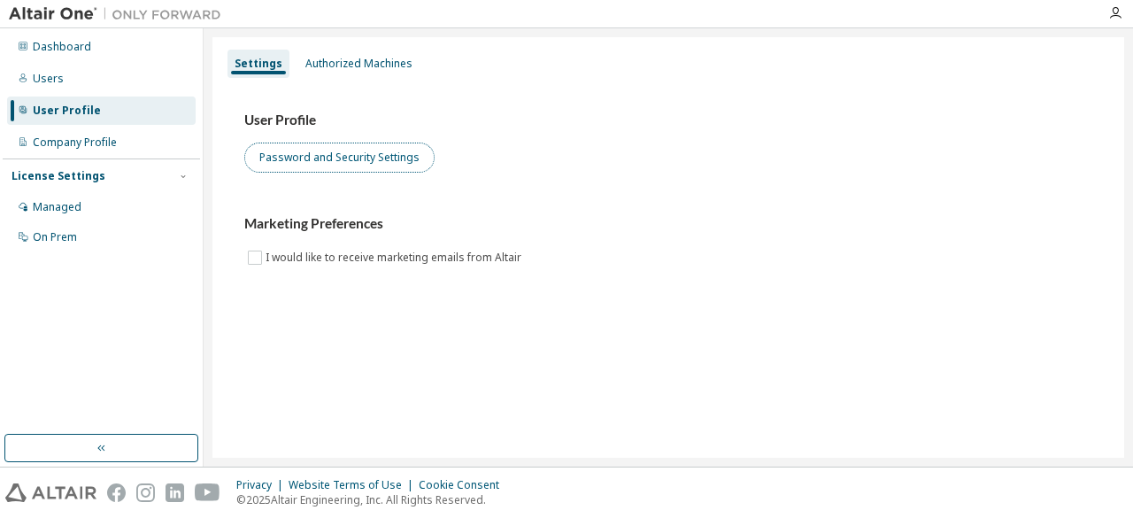
click at [321, 169] on button "Password and Security Settings" at bounding box center [339, 157] width 190 height 30
click at [352, 165] on button "Password and Security Settings" at bounding box center [339, 157] width 190 height 30
